Goal: Navigation & Orientation: Find specific page/section

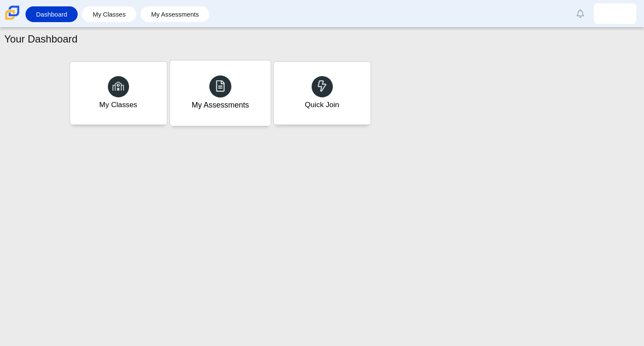
click at [215, 83] on icon at bounding box center [221, 86] width 12 height 12
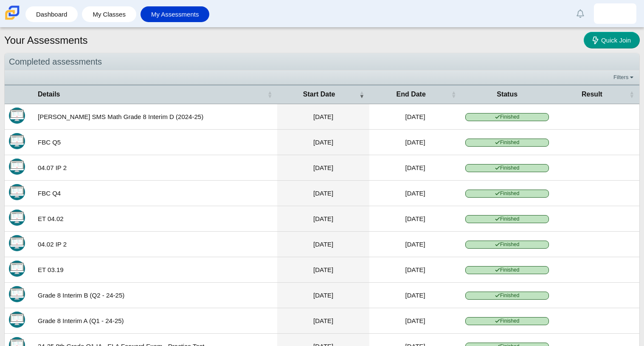
click at [14, 15] on img at bounding box center [12, 13] width 18 height 18
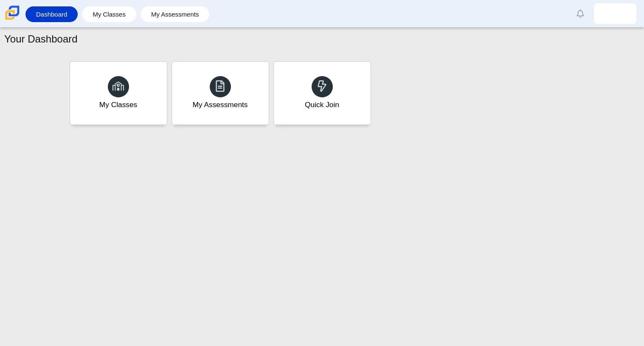
click at [371, 107] on div "My Classes My Assessments Quick Join" at bounding box center [323, 93] width 510 height 68
click at [370, 106] on div "Quick Join" at bounding box center [322, 92] width 101 height 65
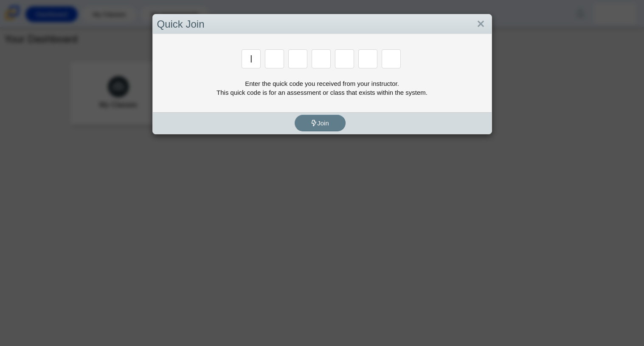
type input "i"
type input "d"
type input "h"
type input "u"
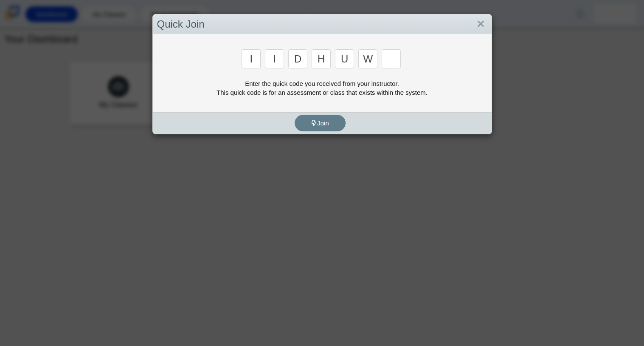
type input "w"
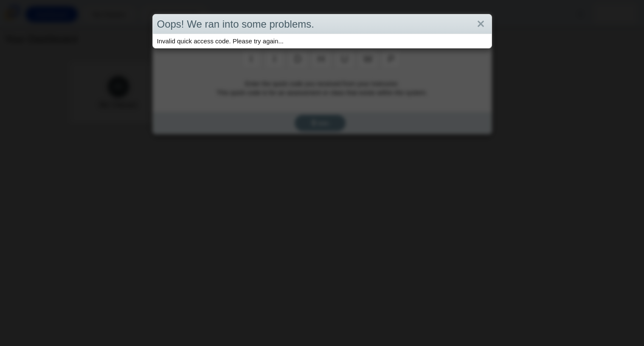
type input "p"
click at [485, 22] on link "Close" at bounding box center [481, 24] width 13 height 14
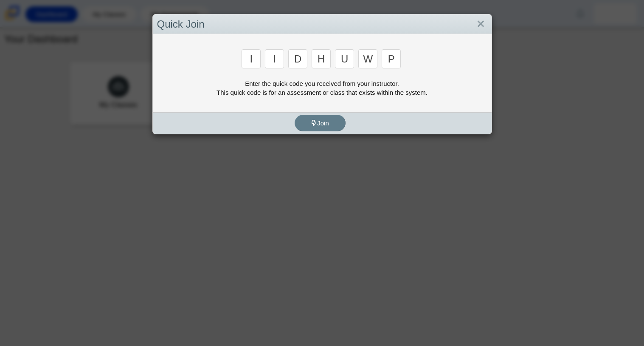
click at [393, 51] on input "p" at bounding box center [391, 58] width 19 height 19
click at [481, 24] on link "Close" at bounding box center [481, 24] width 13 height 14
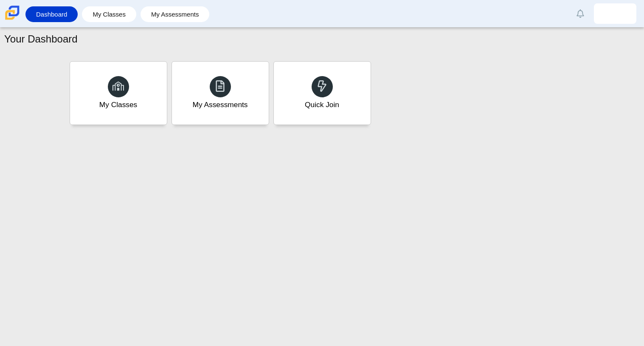
click at [109, 38] on div "Your Dashboard" at bounding box center [322, 40] width 636 height 17
click at [158, 99] on div "My Classes" at bounding box center [118, 92] width 101 height 65
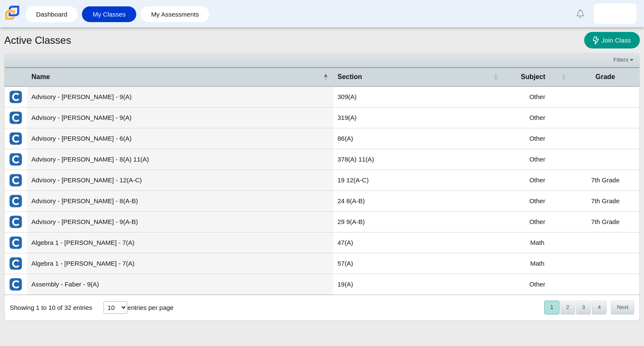
click at [114, 299] on div "10 25 50 100 entries per page" at bounding box center [139, 307] width 80 height 23
click at [117, 309] on select "10 25 50 100" at bounding box center [116, 307] width 24 height 12
select select "100"
click at [104, 302] on select "10 25 50 100" at bounding box center [116, 307] width 24 height 12
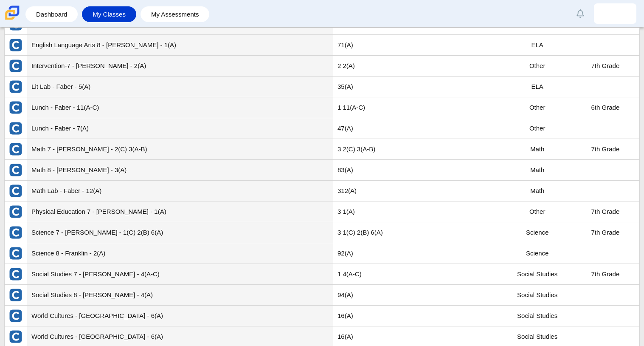
scroll to position [434, 0]
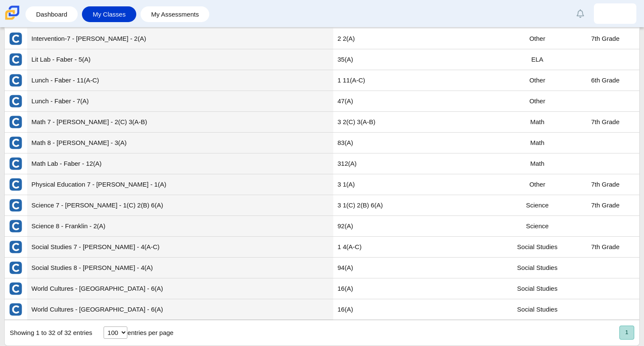
click at [117, 289] on td "World Cultures - Nuttycombe - 6(A)" at bounding box center [180, 288] width 306 height 21
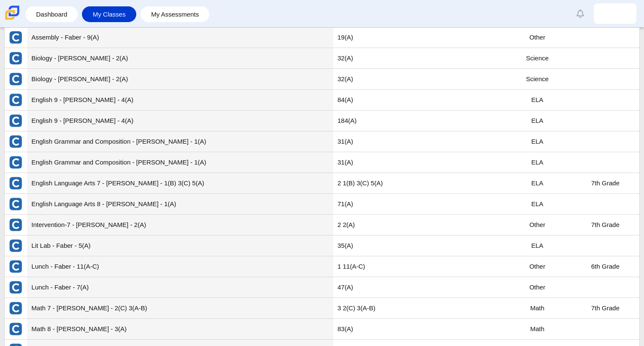
scroll to position [0, 0]
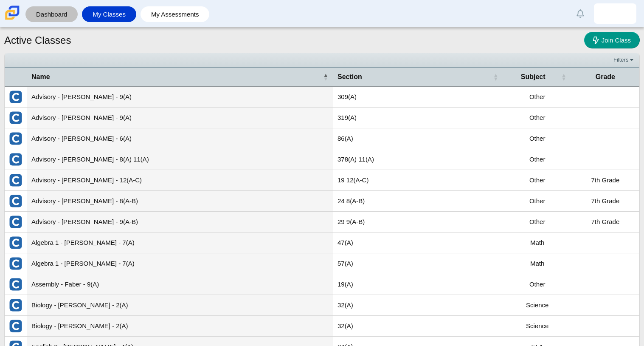
click at [53, 9] on link "Dashboard" at bounding box center [52, 14] width 44 height 16
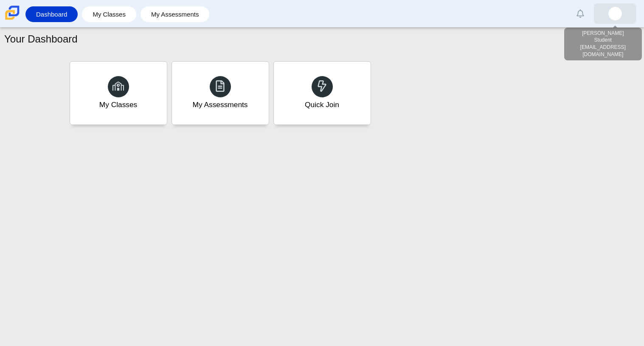
click at [605, 17] on link at bounding box center [615, 13] width 42 height 20
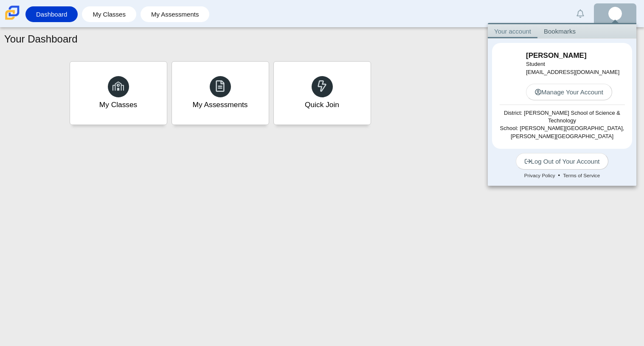
click at [488, 81] on div "My Classes My Assessments Quick Join" at bounding box center [323, 93] width 510 height 68
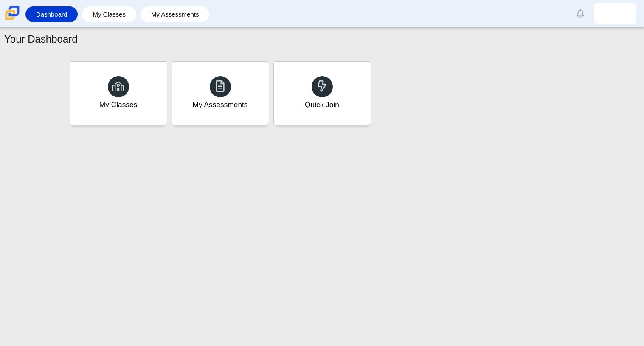
click at [14, 11] on img at bounding box center [12, 13] width 18 height 18
click at [124, 17] on link "My Classes" at bounding box center [109, 14] width 46 height 16
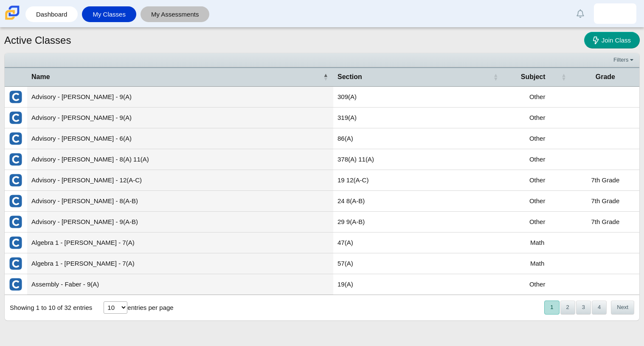
click at [155, 17] on link "My Assessments" at bounding box center [175, 14] width 61 height 16
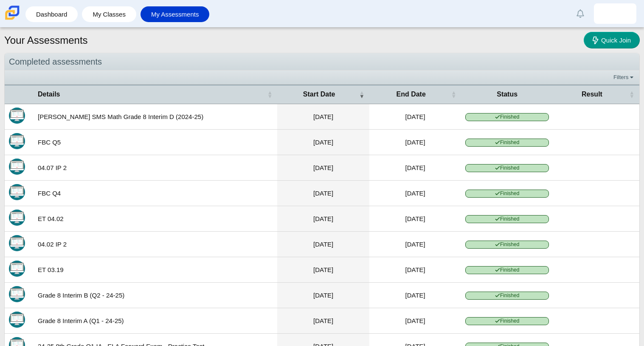
click at [33, 26] on div "Dashboard My Classes My Assessments Alerts Loading… Show all [PERSON_NAME] Pref…" at bounding box center [322, 13] width 644 height 27
click at [33, 18] on link "Dashboard" at bounding box center [52, 14] width 44 height 16
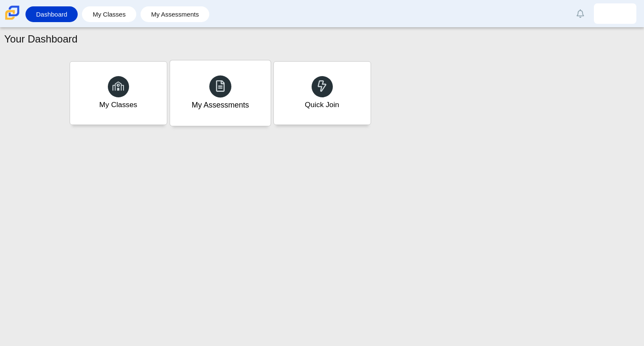
click at [254, 77] on div "My Assessments" at bounding box center [220, 92] width 101 height 65
